Goal: Task Accomplishment & Management: Use online tool/utility

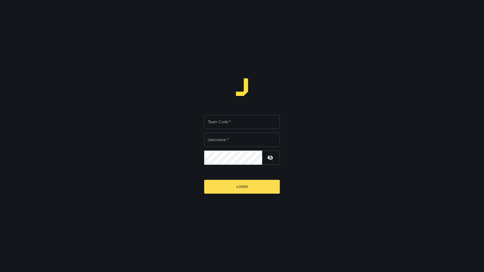
click at [217, 122] on input "Team Code   *" at bounding box center [242, 122] width 76 height 14
type input "*****"
click at [239, 139] on input "Username   *" at bounding box center [242, 140] width 76 height 14
type input "*******"
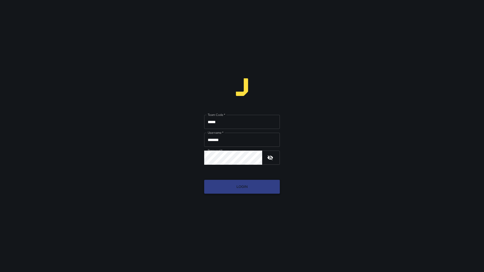
click at [248, 184] on button "Login" at bounding box center [242, 187] width 76 height 14
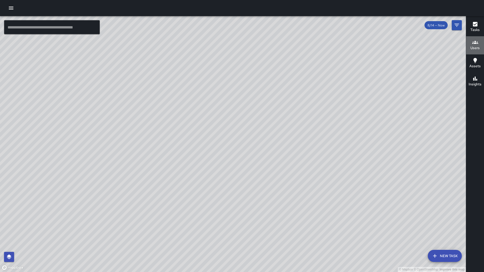
click at [475, 48] on h6 "Users" at bounding box center [475, 48] width 9 height 6
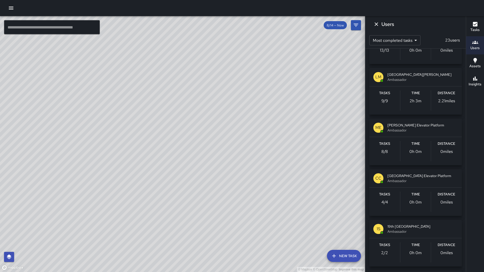
scroll to position [501, 0]
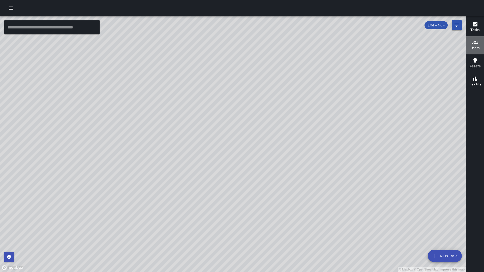
click at [474, 47] on h6 "Users" at bounding box center [475, 48] width 9 height 6
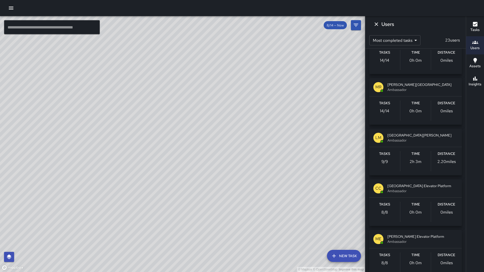
scroll to position [437, 0]
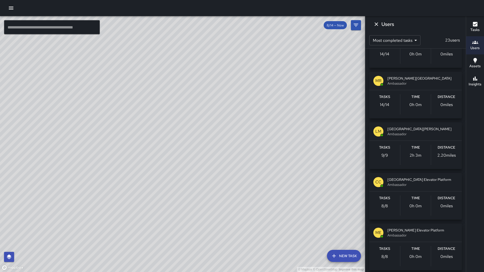
click at [398, 201] on div "Tasks 8 / 8" at bounding box center [385, 206] width 31 height 20
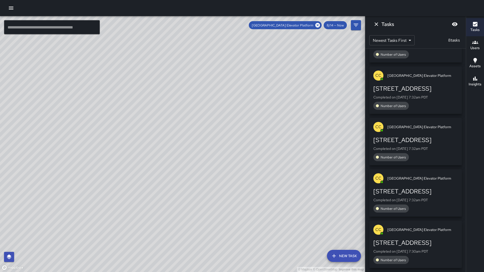
scroll to position [0, 0]
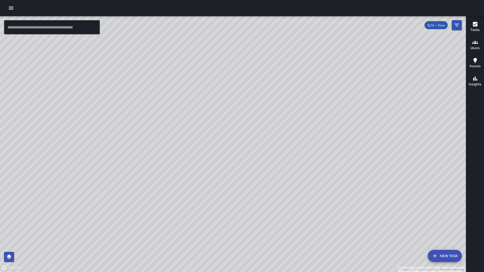
click at [475, 46] on h6 "Users" at bounding box center [475, 48] width 9 height 6
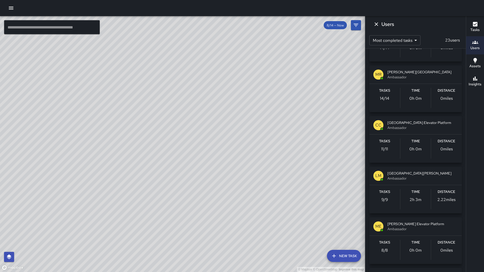
scroll to position [393, 0]
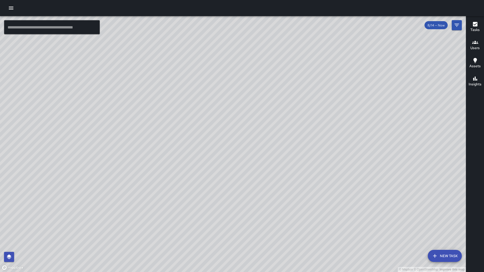
click at [475, 49] on h6 "Users" at bounding box center [475, 48] width 9 height 6
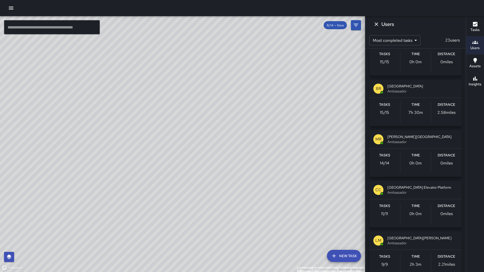
scroll to position [396, 0]
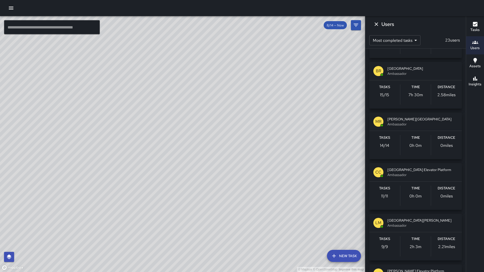
click at [405, 180] on div "CC Civic Center Elevator Platform Ambassador" at bounding box center [416, 172] width 93 height 18
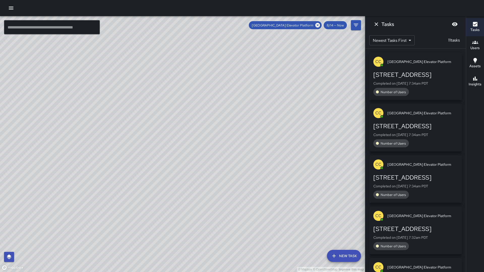
scroll to position [0, 0]
click at [402, 94] on span "Number of Users" at bounding box center [393, 92] width 31 height 4
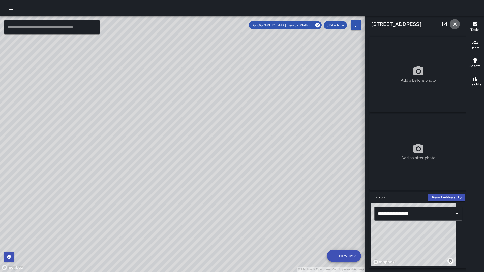
click at [456, 25] on icon "button" at bounding box center [455, 24] width 6 height 6
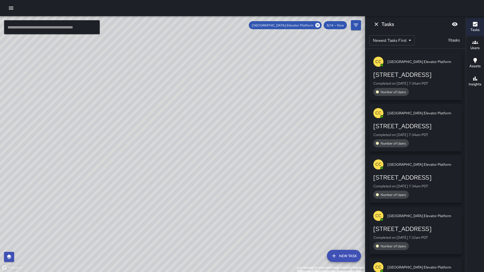
click at [13, 11] on button "button" at bounding box center [11, 8] width 10 height 10
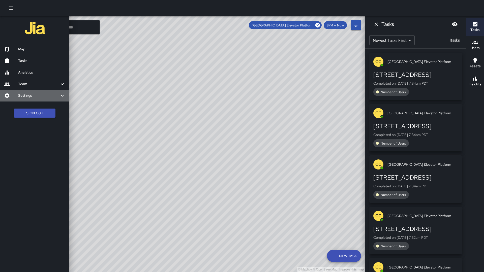
click at [49, 93] on h6 "Settings" at bounding box center [38, 96] width 41 height 6
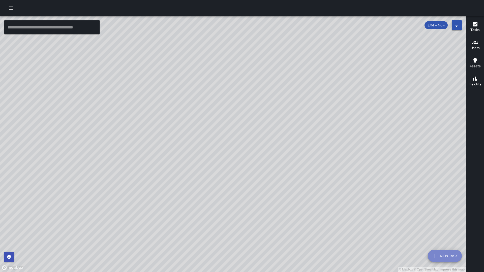
click at [447, 255] on button "New Task" at bounding box center [445, 256] width 34 height 12
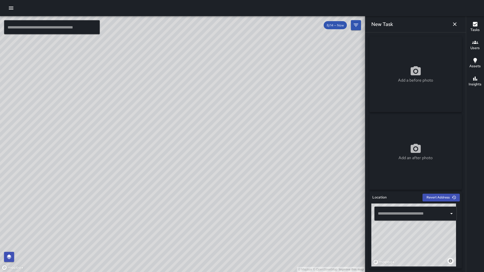
click at [455, 25] on icon "button" at bounding box center [455, 24] width 6 height 6
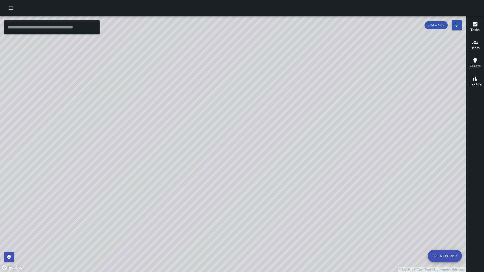
click at [476, 47] on h6 "Users" at bounding box center [475, 48] width 9 height 6
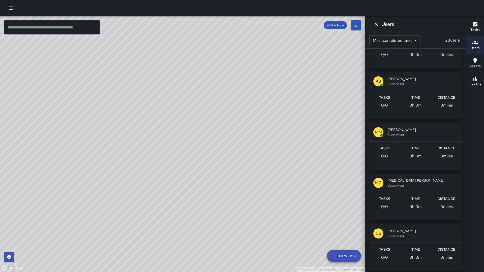
scroll to position [765, 0]
